Goal: Task Accomplishment & Management: Use online tool/utility

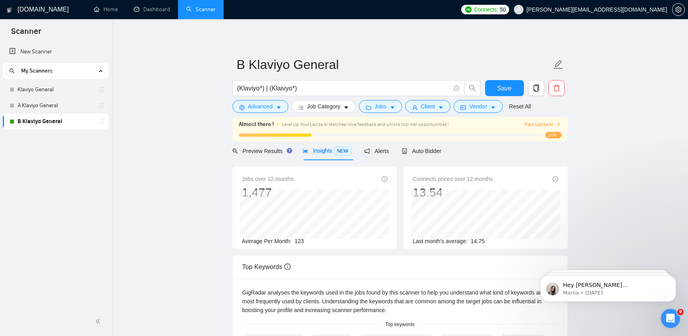
click at [300, 243] on span "123" at bounding box center [299, 241] width 9 height 6
copy span "123"
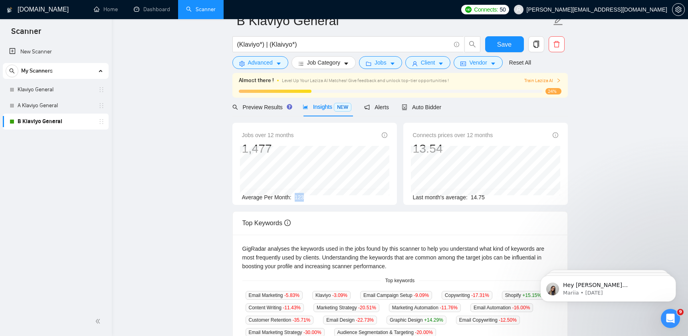
scroll to position [53, 0]
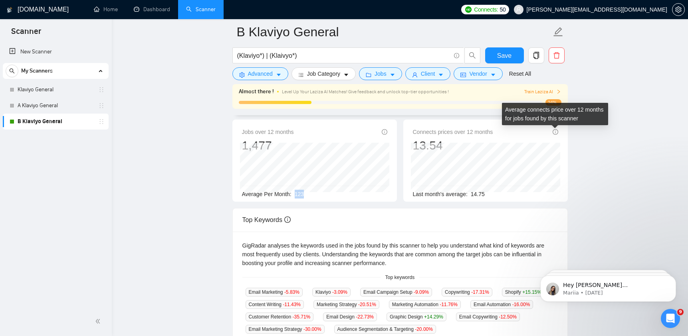
copy span "123"
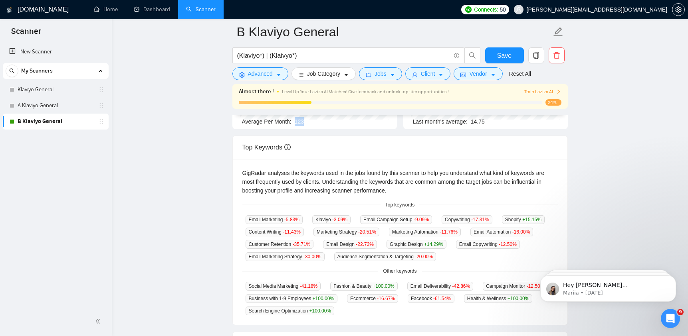
scroll to position [151, 0]
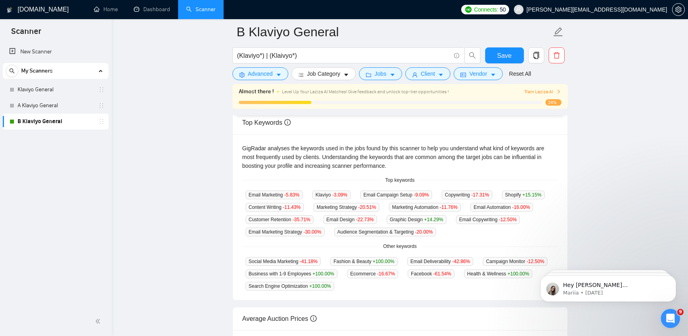
copy span "123"
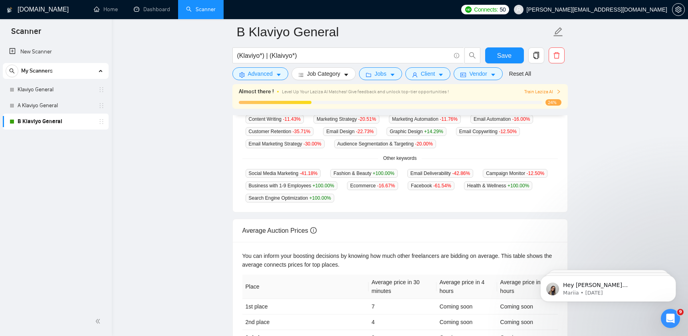
scroll to position [336, 0]
